Goal: Information Seeking & Learning: Learn about a topic

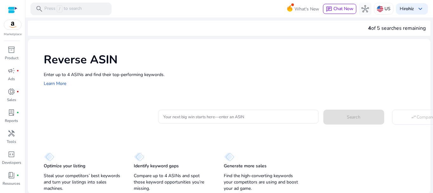
scroll to position [1, 0]
click at [15, 135] on span "handyman" at bounding box center [12, 134] width 8 height 8
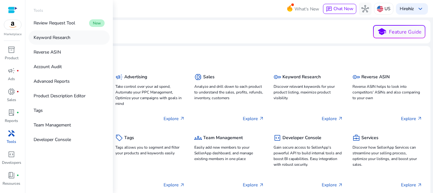
click at [64, 44] on link "Keyword Research" at bounding box center [69, 37] width 81 height 14
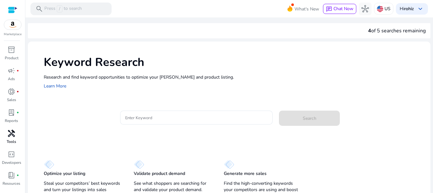
scroll to position [8, 0]
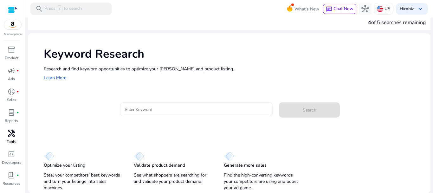
click at [154, 107] on input "Enter Keyword" at bounding box center [196, 109] width 143 height 7
click at [142, 110] on input "Enter Keyword" at bounding box center [196, 109] width 143 height 7
click at [168, 105] on div at bounding box center [196, 109] width 143 height 14
click at [174, 106] on input "Enter Keyword" at bounding box center [196, 109] width 143 height 7
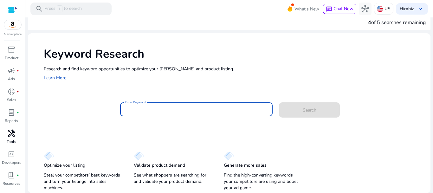
click at [142, 106] on input "Enter Keyword" at bounding box center [196, 109] width 143 height 7
paste input "**********"
type input "**********"
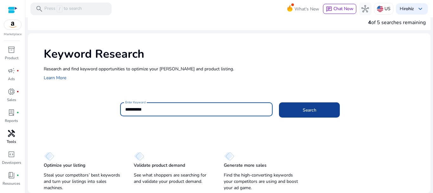
click at [299, 111] on span at bounding box center [309, 109] width 61 height 15
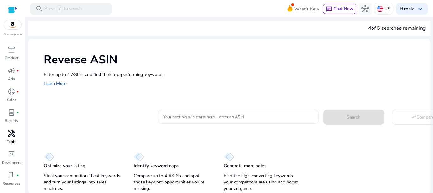
click at [200, 123] on div at bounding box center [238, 117] width 150 height 14
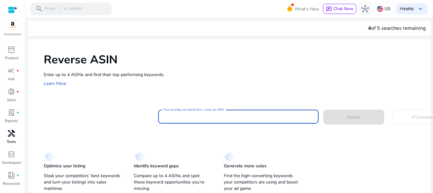
click at [199, 118] on input "Your next big win starts here—enter an ASIN" at bounding box center [238, 116] width 150 height 7
paste input "**********"
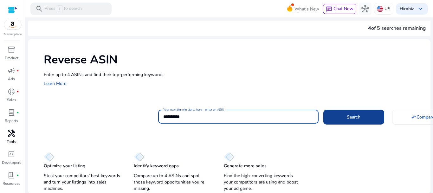
type input "**********"
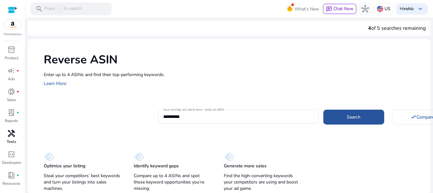
click at [368, 113] on span at bounding box center [353, 116] width 61 height 15
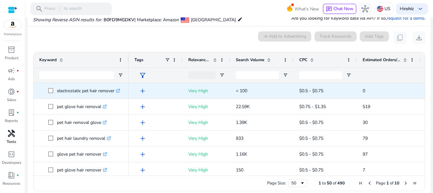
click at [122, 90] on span "electrostatic pet hair remover .st0{fill:#2c8af8}" at bounding box center [85, 90] width 75 height 13
click at [120, 90] on icon ".st0{fill:#2c8af8}" at bounding box center [118, 91] width 4 height 4
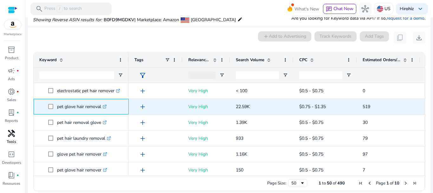
click at [105, 108] on icon ".st0{fill:#2c8af8}" at bounding box center [105, 107] width 4 height 4
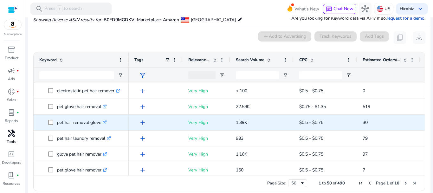
click at [106, 123] on icon at bounding box center [105, 121] width 2 height 2
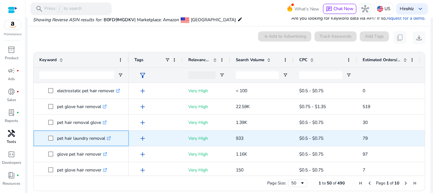
click at [110, 136] on icon ".st0{fill:#2c8af8}" at bounding box center [109, 138] width 4 height 4
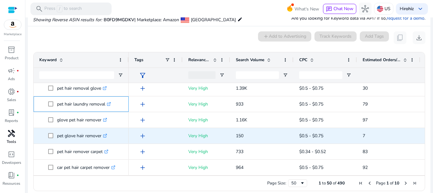
scroll to position [34, 0]
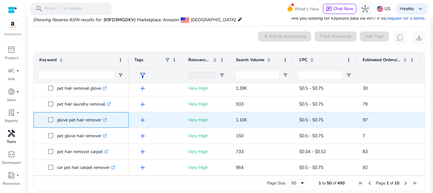
click at [105, 121] on icon at bounding box center [104, 119] width 3 height 3
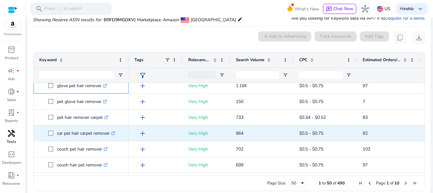
scroll to position [68, 0]
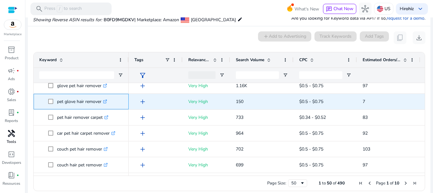
click at [106, 102] on icon ".st0{fill:#2c8af8}" at bounding box center [105, 101] width 4 height 4
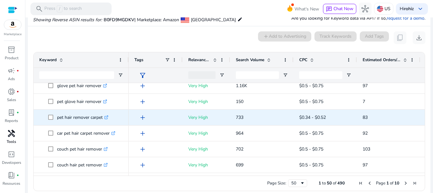
click at [108, 119] on icon ".st0{fill:#2c8af8}" at bounding box center [106, 117] width 4 height 4
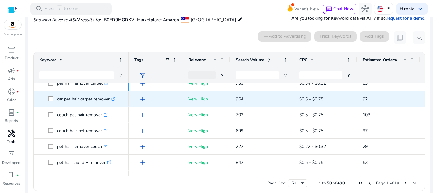
scroll to position [103, 0]
click at [114, 100] on icon at bounding box center [112, 99] width 3 height 3
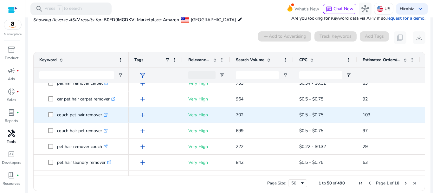
click at [106, 113] on icon ".st0{fill:#2c8af8}" at bounding box center [106, 115] width 4 height 4
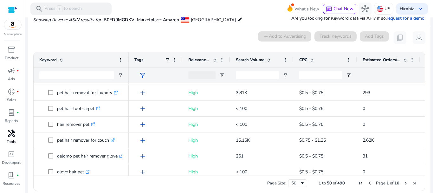
scroll to position [699, 0]
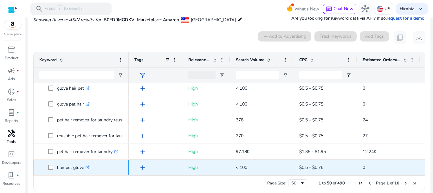
click at [88, 167] on icon ".st0{fill:#2c8af8}" at bounding box center [88, 167] width 4 height 4
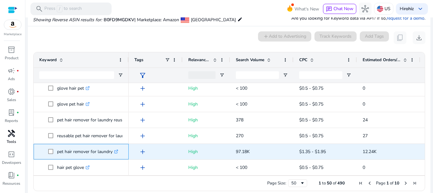
click at [118, 150] on icon ".st0{fill:#2c8af8}" at bounding box center [116, 151] width 4 height 4
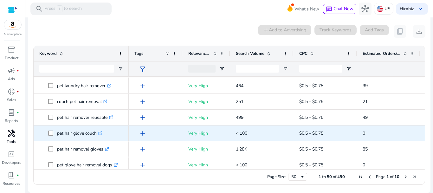
scroll to position [220, 0]
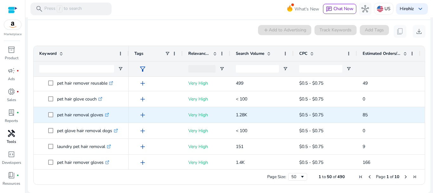
click at [109, 114] on icon ".st0{fill:#2c8af8}" at bounding box center [107, 115] width 4 height 4
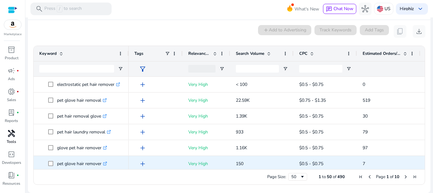
scroll to position [0, 0]
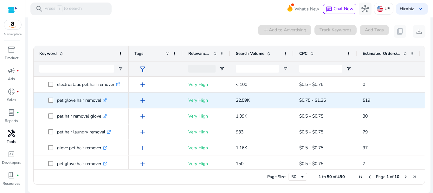
click at [105, 102] on icon at bounding box center [104, 100] width 3 height 3
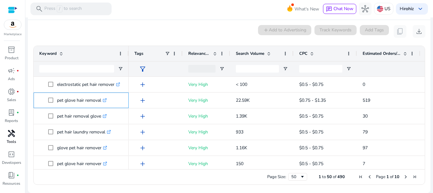
scroll to position [32, 0]
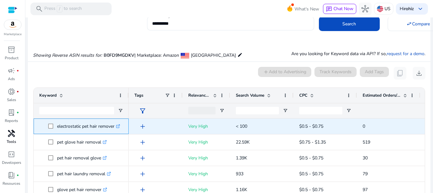
click at [117, 124] on link ".st0{fill:#2c8af8}" at bounding box center [117, 126] width 6 height 6
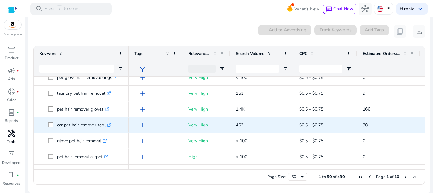
scroll to position [308, 0]
click at [110, 125] on icon ".st0{fill:#2c8af8}" at bounding box center [109, 125] width 4 height 4
